Goal: Task Accomplishment & Management: Use online tool/utility

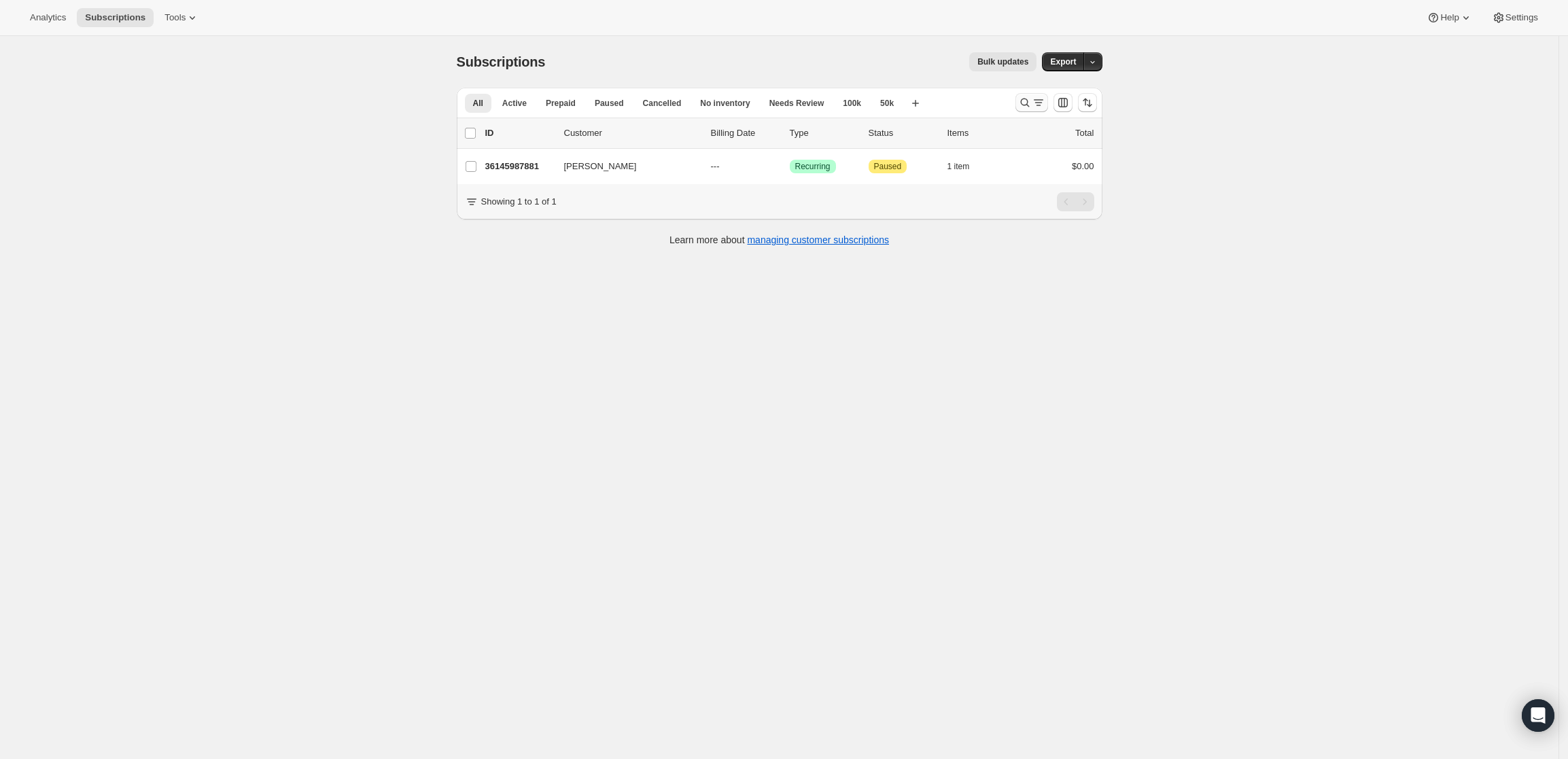
click at [1037, 100] on icon "Search and filter results" at bounding box center [1038, 103] width 14 height 14
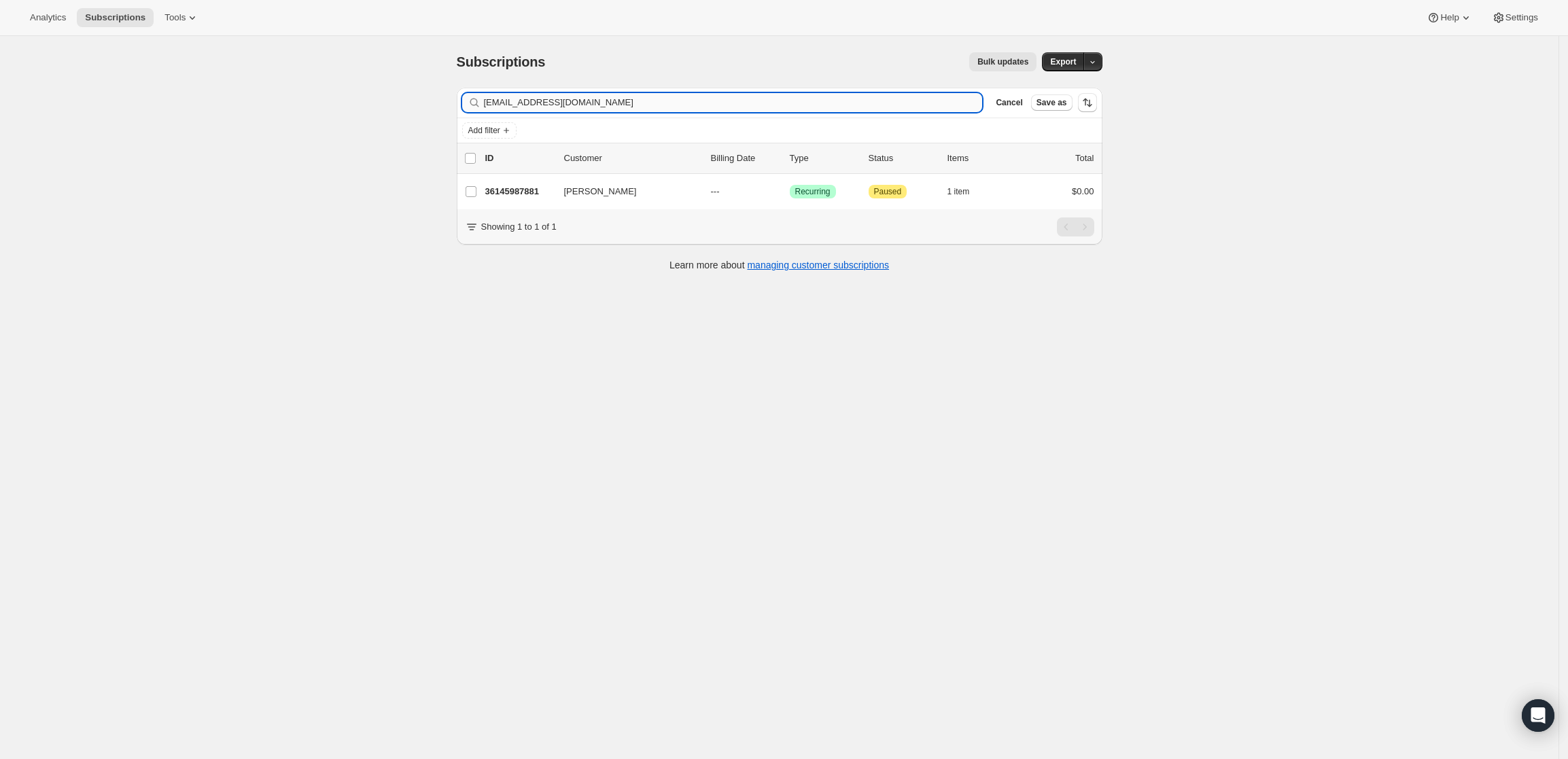
click at [693, 107] on input "[EMAIL_ADDRESS][DOMAIN_NAME]" at bounding box center [732, 102] width 498 height 19
type input "[EMAIL_ADDRESS][DOMAIN_NAME]"
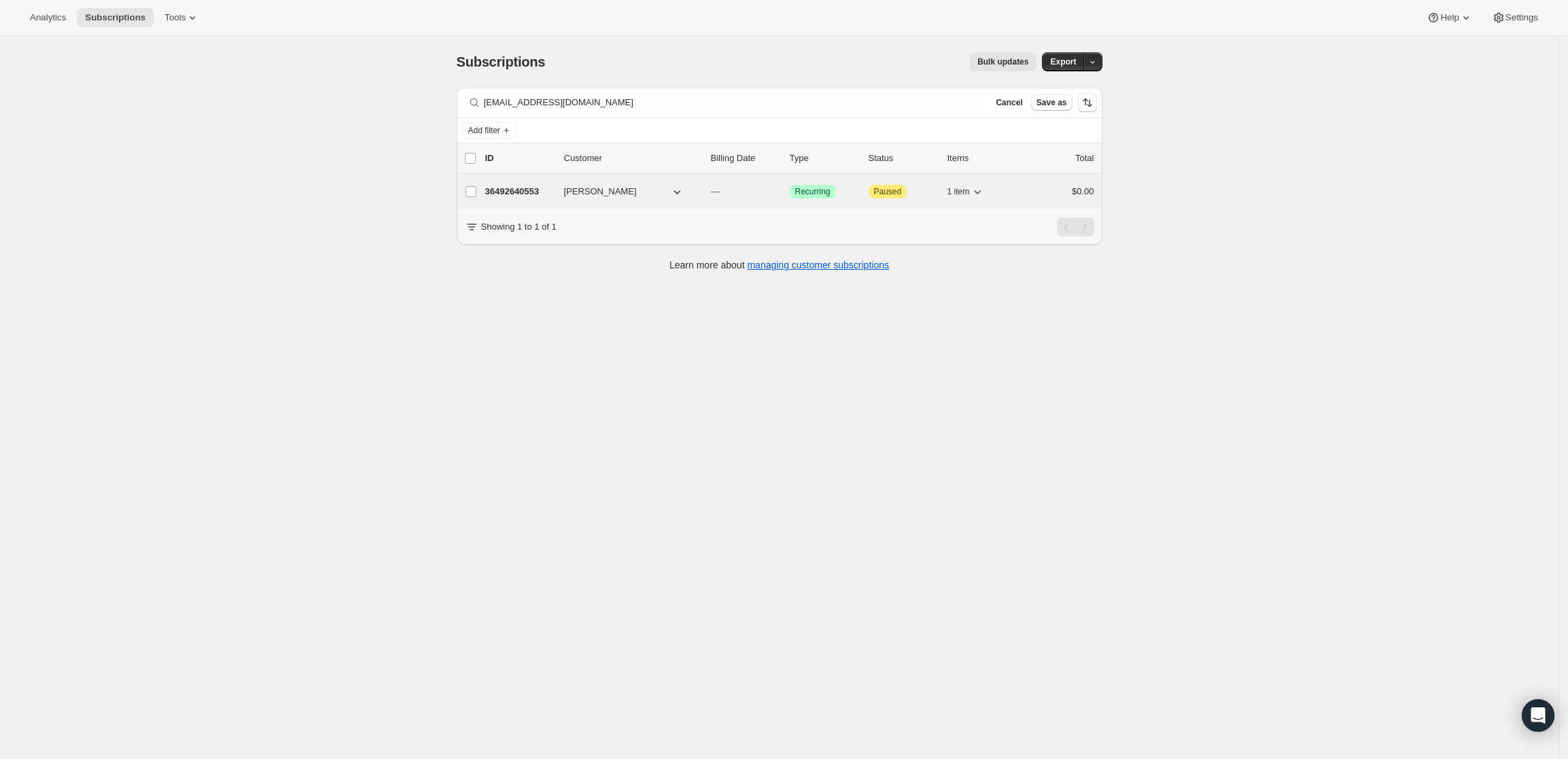
click at [521, 188] on p "36492640553" at bounding box center [519, 191] width 68 height 14
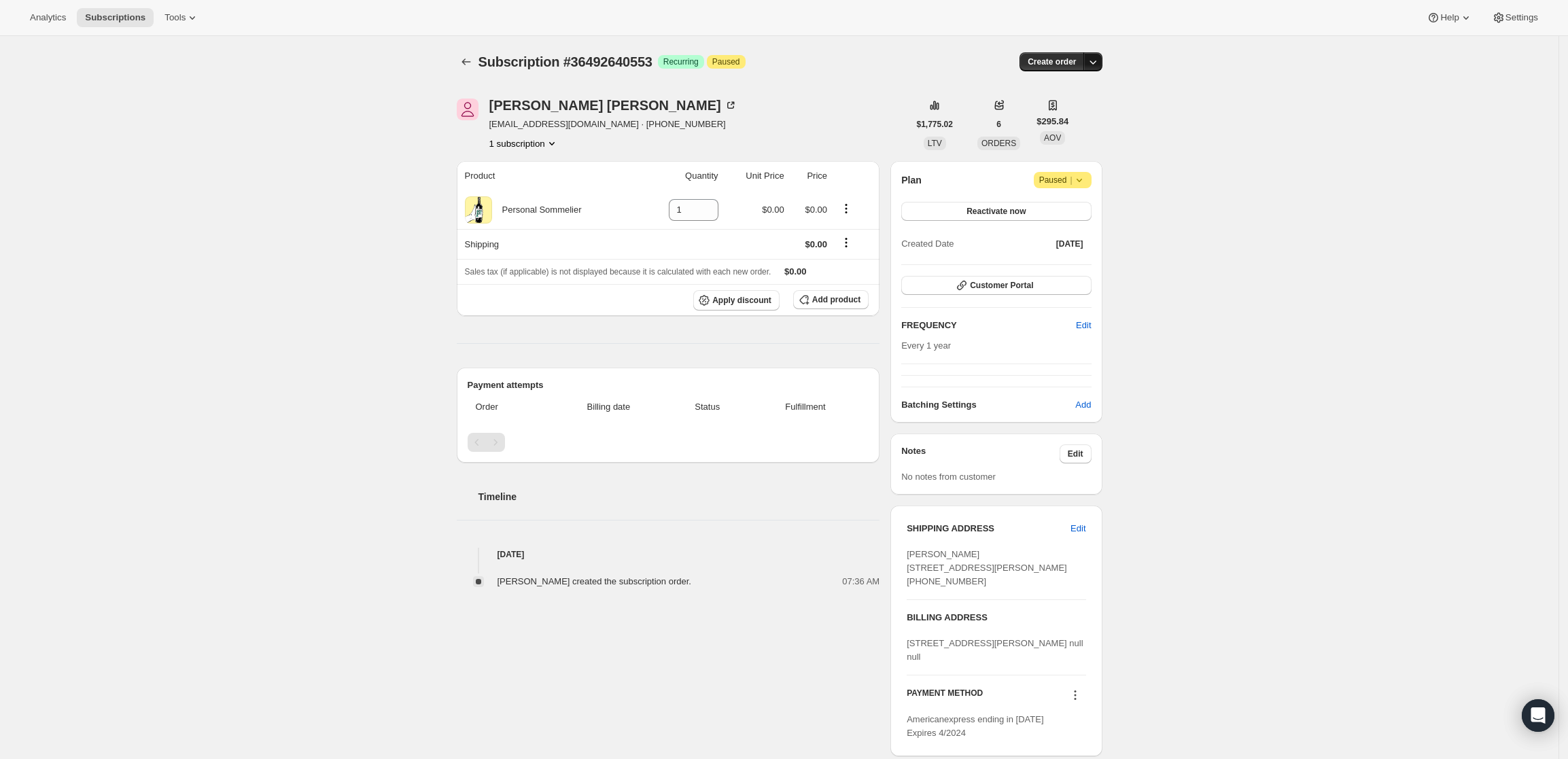
click at [1100, 59] on icon "button" at bounding box center [1093, 62] width 14 height 14
click at [1062, 112] on span "Create custom one-time order" at bounding box center [1039, 114] width 118 height 10
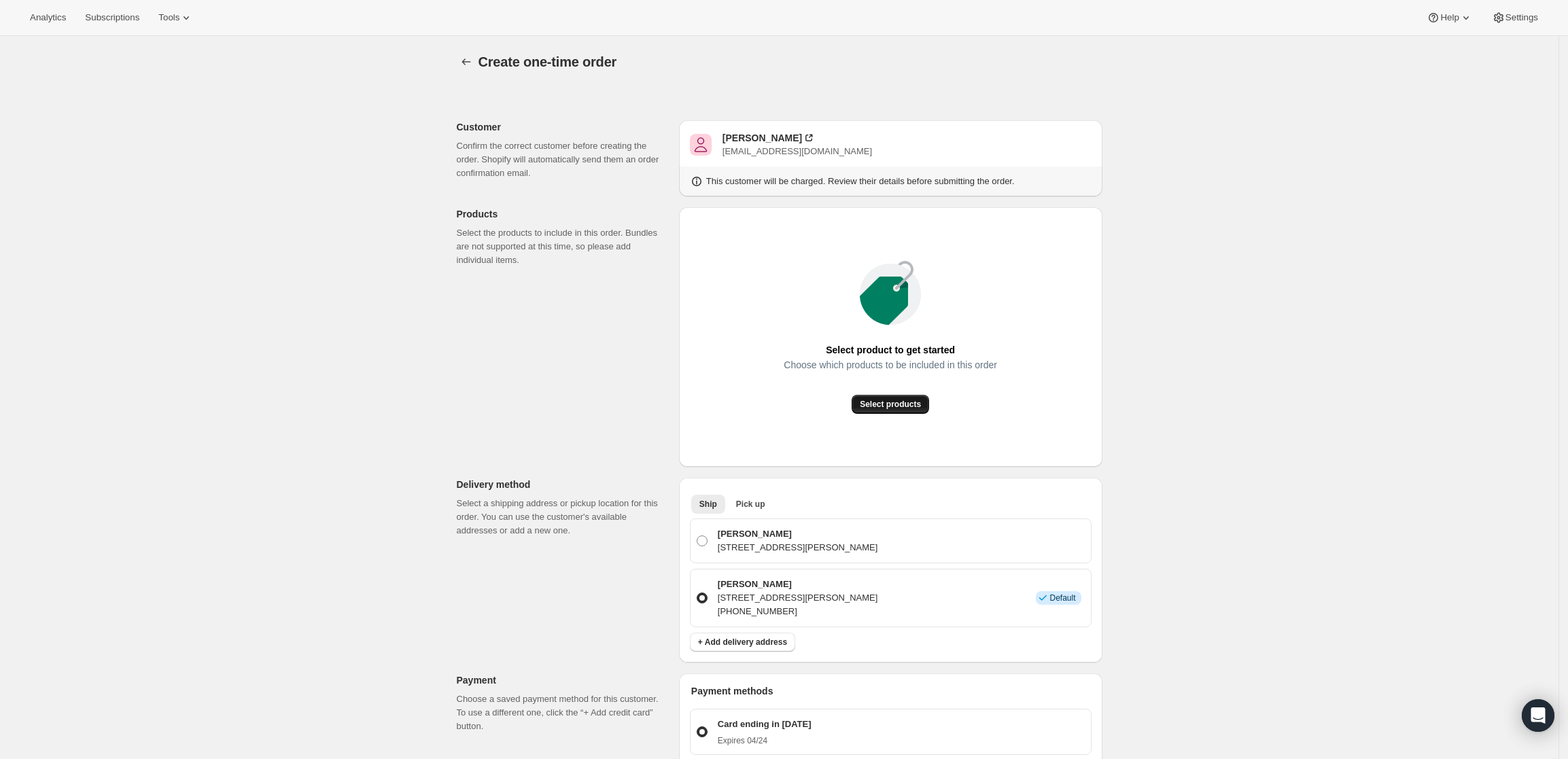
click at [884, 407] on span "Select products" at bounding box center [890, 404] width 62 height 11
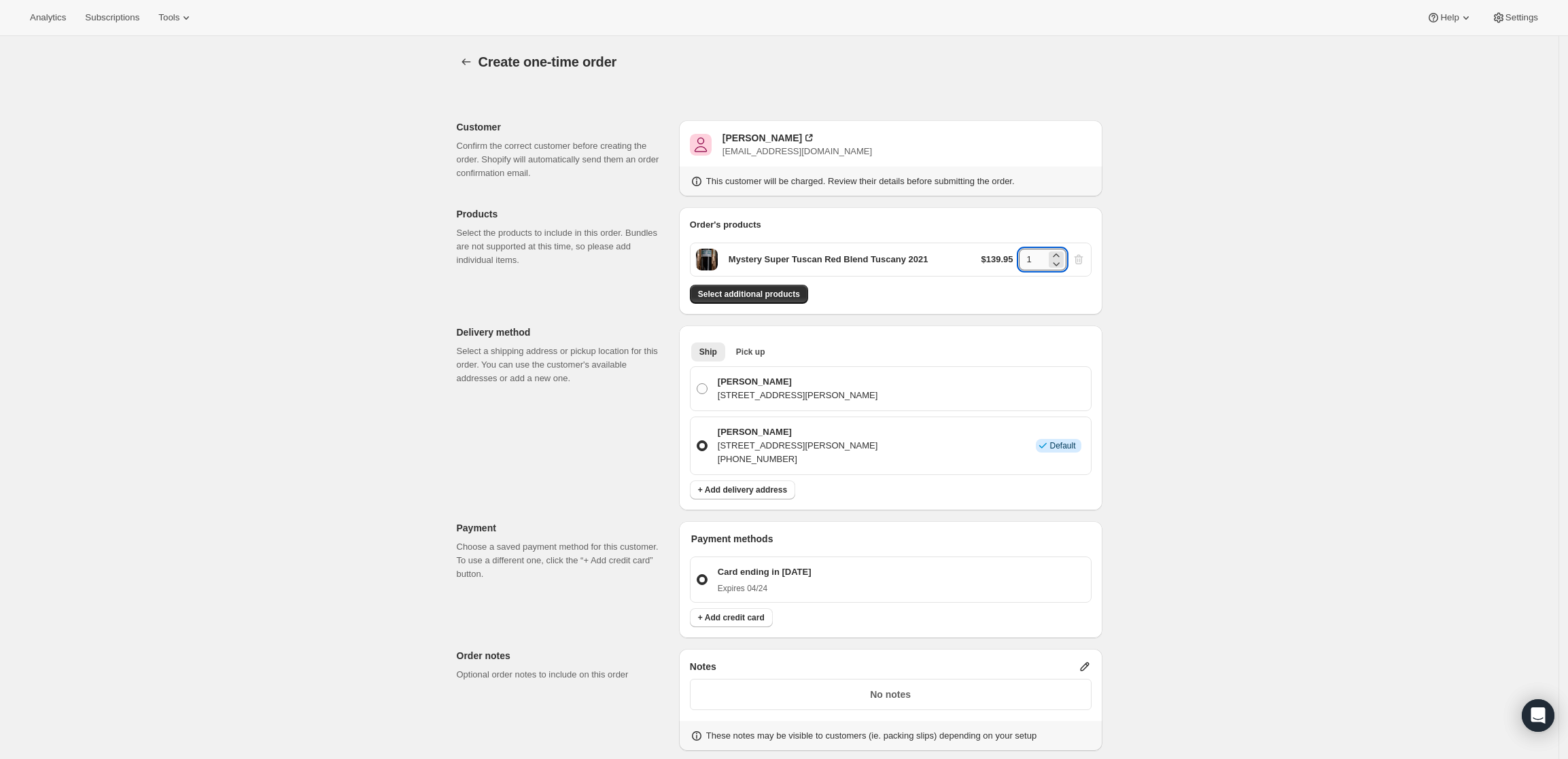
drag, startPoint x: 1040, startPoint y: 260, endPoint x: 1028, endPoint y: 259, distance: 12.0
click at [1028, 259] on input "1" at bounding box center [1031, 259] width 27 height 22
type input "3"
click at [1246, 397] on div "Create one-time order. This page is ready Create one-time order Customer Confir…" at bounding box center [779, 539] width 1558 height 1005
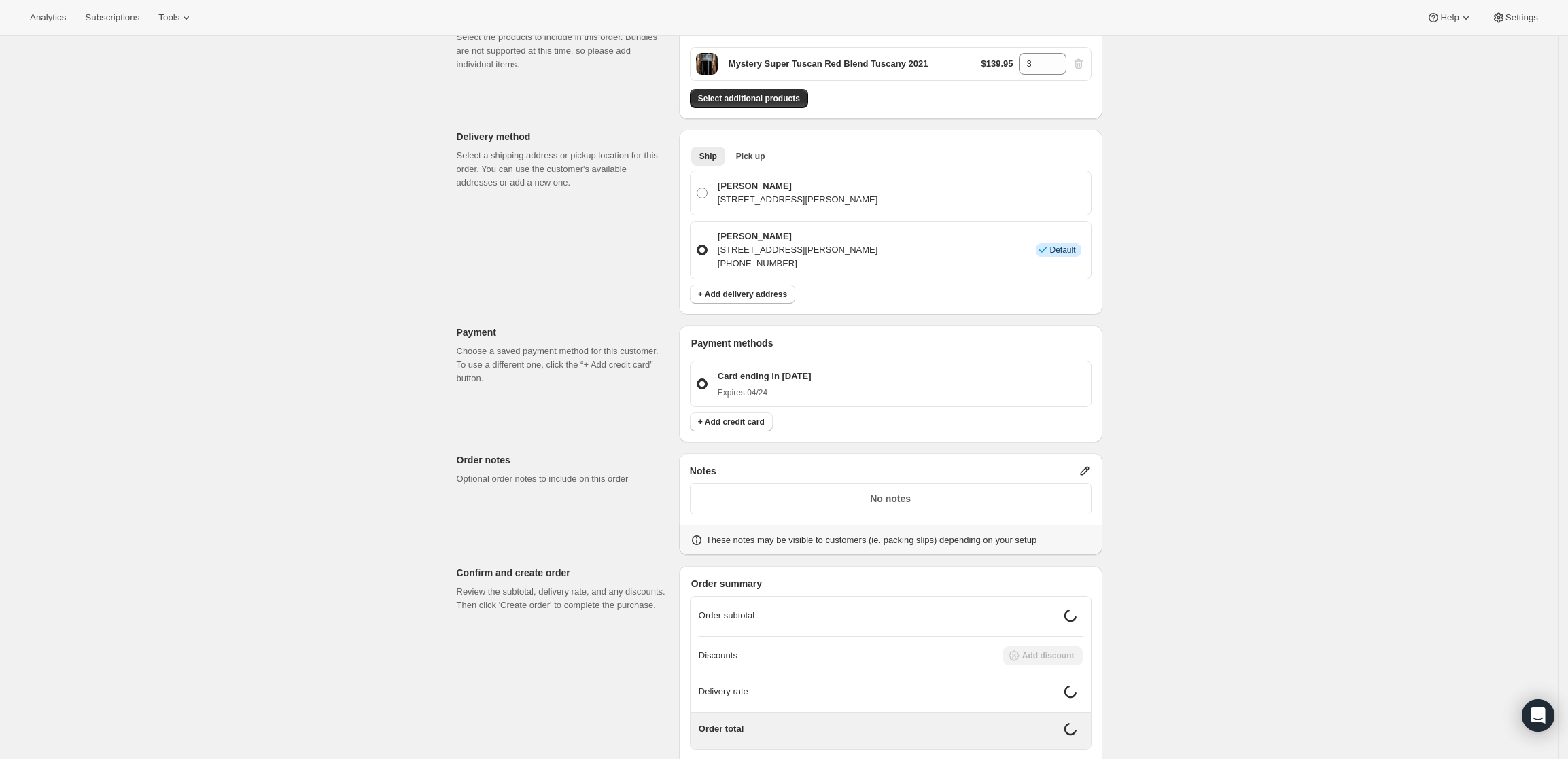
scroll to position [255, 0]
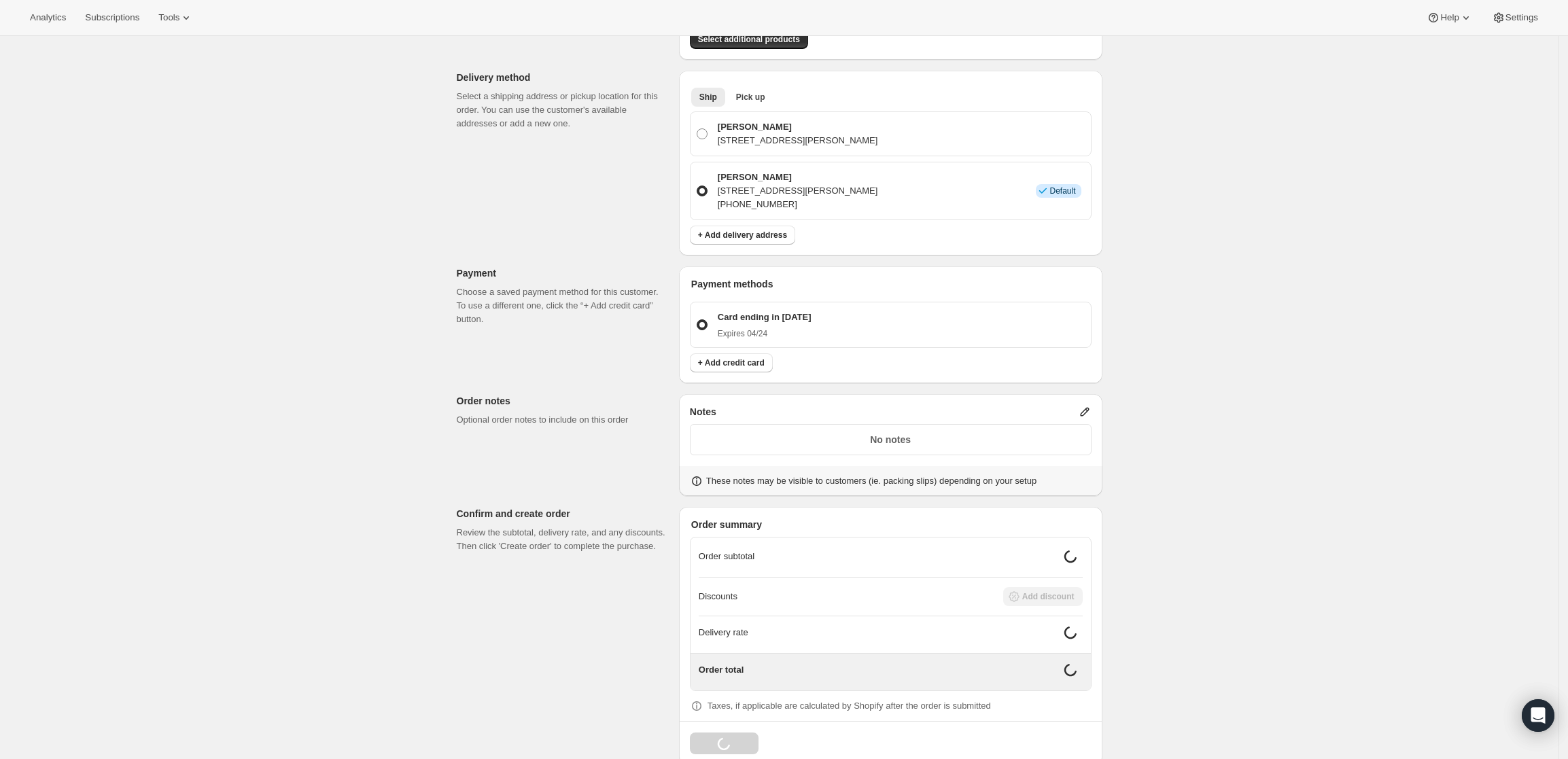
click at [1084, 411] on icon at bounding box center [1084, 412] width 14 height 14
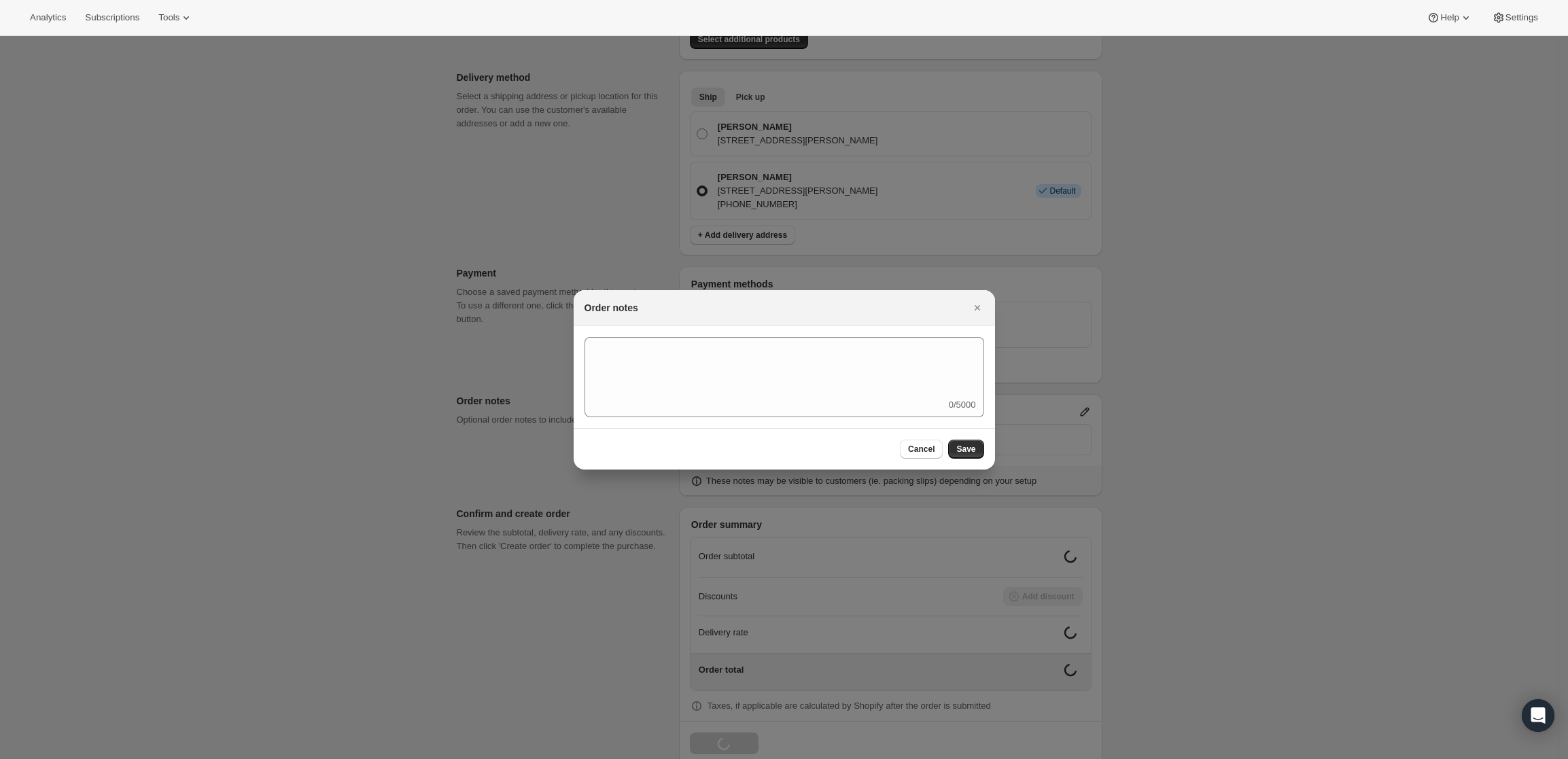
click at [873, 398] on div "0/5000" at bounding box center [784, 377] width 400 height 81
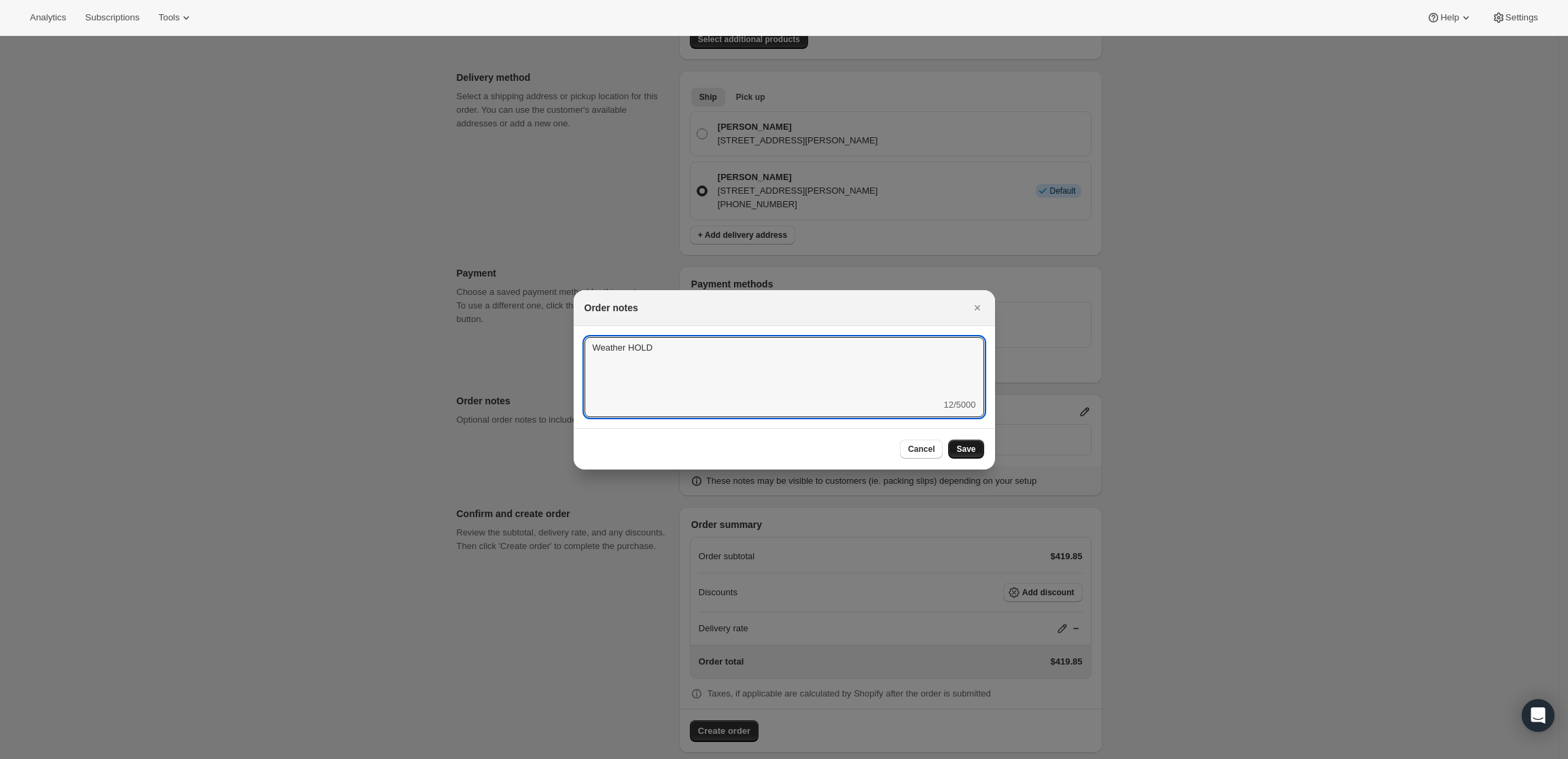
type textarea "Weather HOLD"
click at [967, 451] on span "Save" at bounding box center [966, 449] width 19 height 11
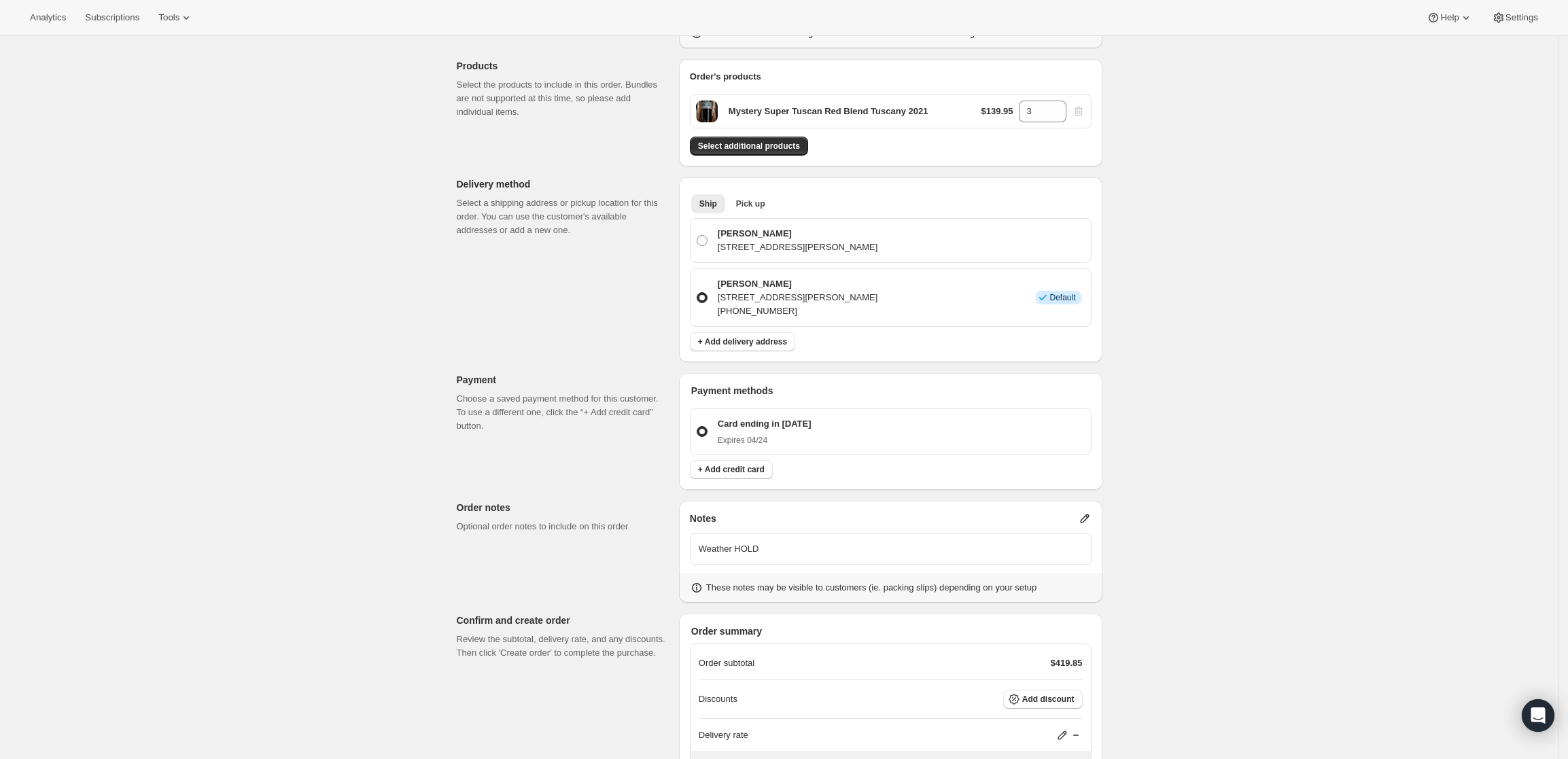
scroll to position [270, 0]
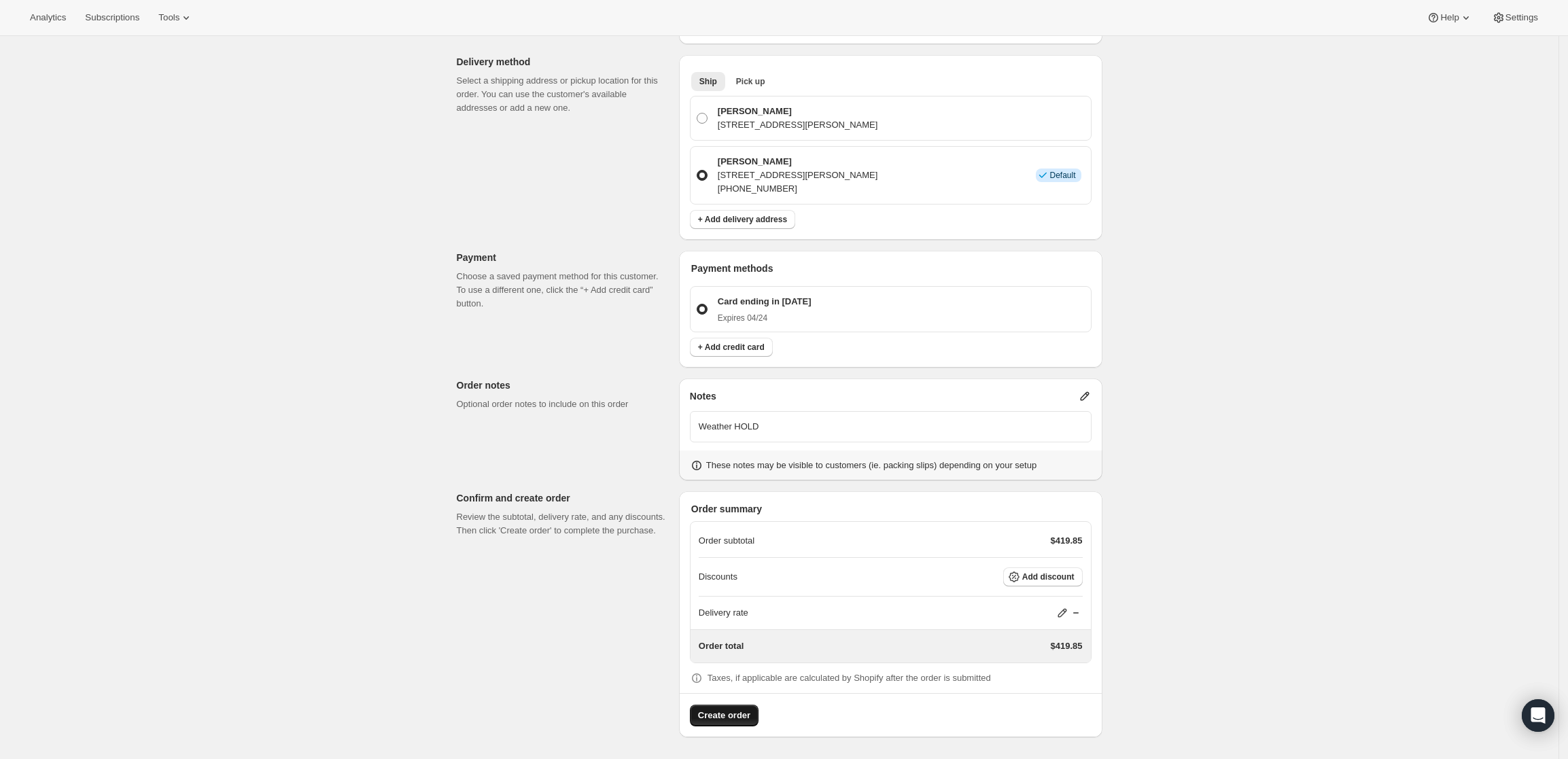
click at [718, 717] on span "Create order" at bounding box center [724, 716] width 52 height 14
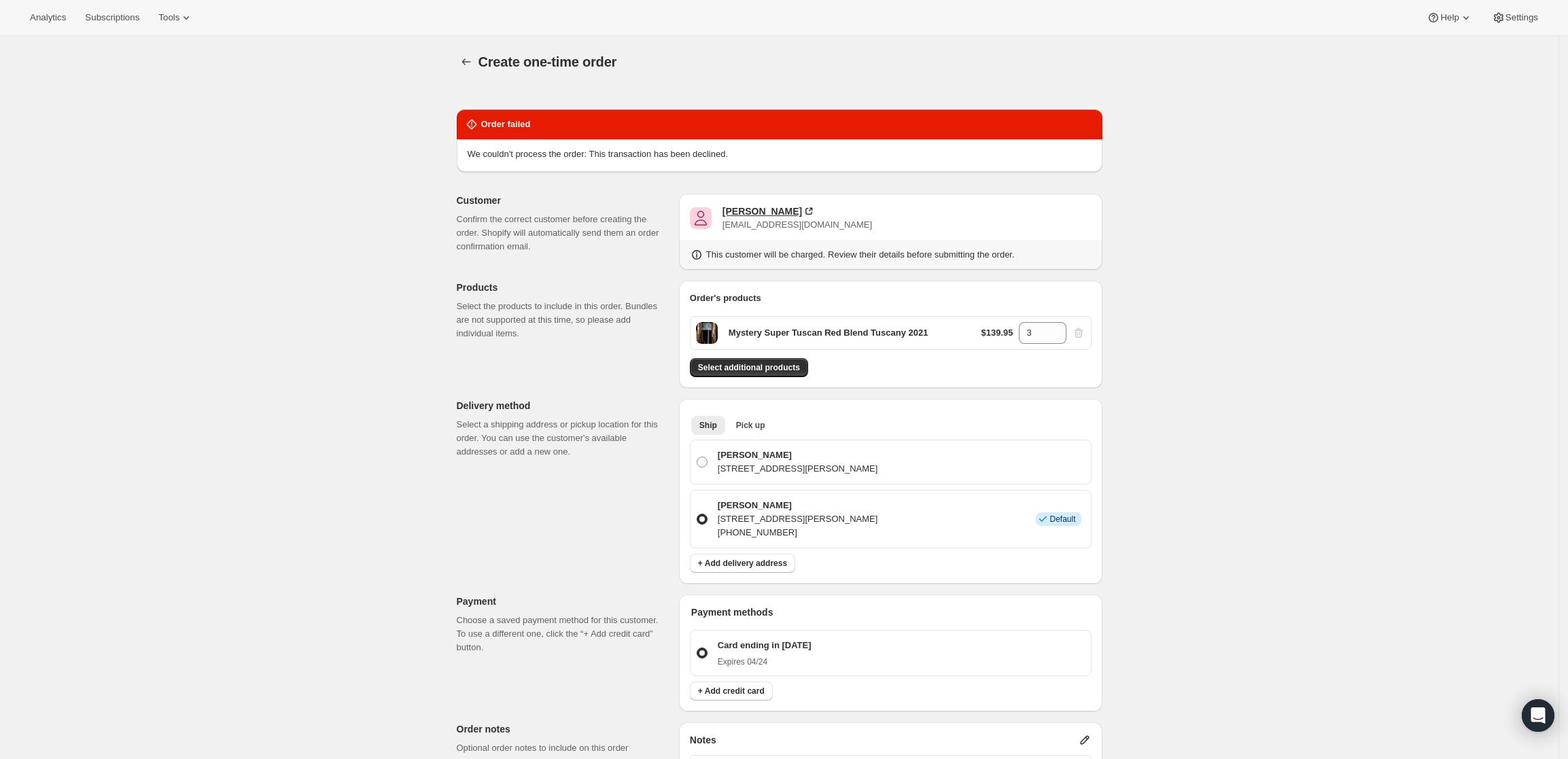
click at [732, 205] on div "[PERSON_NAME]" at bounding box center [762, 211] width 80 height 14
